Goal: Information Seeking & Learning: Learn about a topic

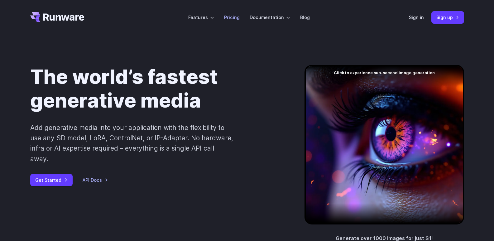
click at [231, 19] on link "Pricing" at bounding box center [232, 17] width 16 height 7
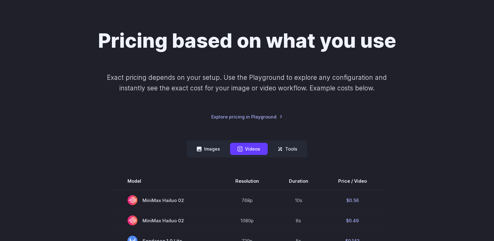
scroll to position [62, 0]
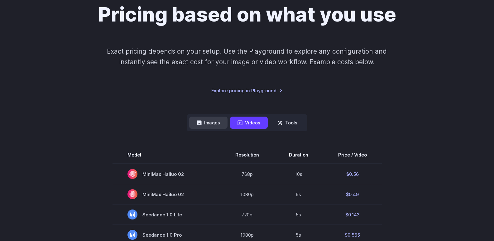
click at [226, 121] on button "Images" at bounding box center [208, 123] width 38 height 12
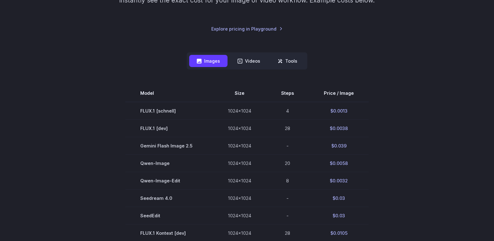
scroll to position [125, 0]
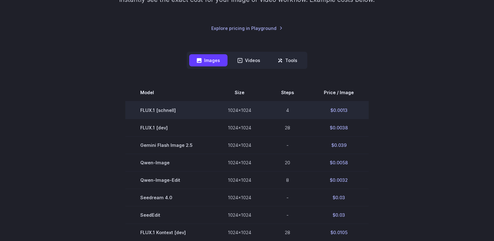
click at [174, 113] on td "FLUX.1 [schnell]" at bounding box center [169, 110] width 88 height 18
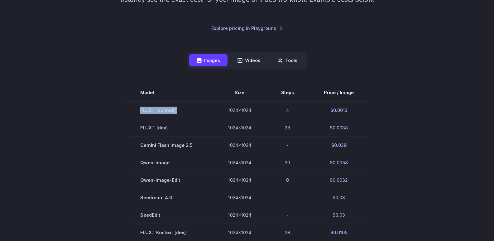
copy tr "FLUX.1 [schnell]"
